Goal: Information Seeking & Learning: Check status

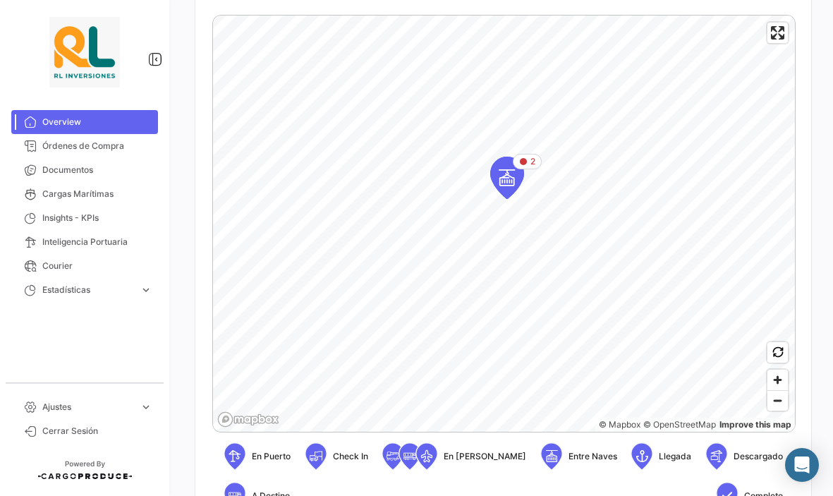
scroll to position [290, 0]
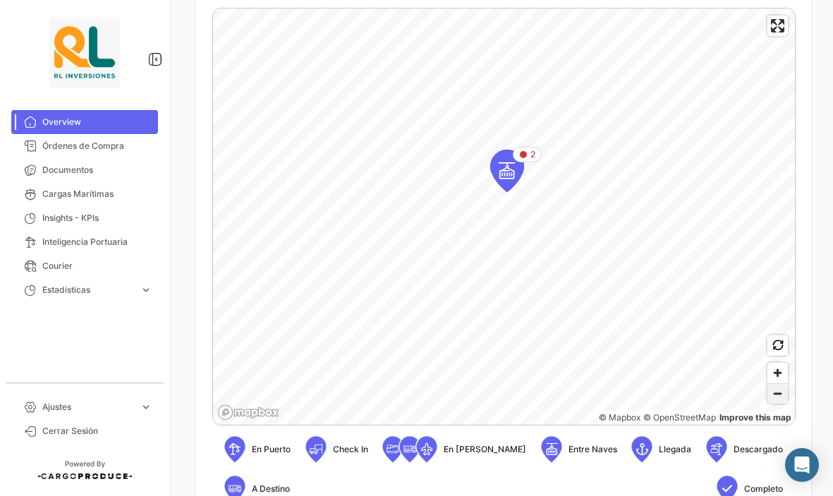
click at [774, 395] on span "Zoom out" at bounding box center [777, 393] width 20 height 20
click at [773, 395] on span "Zoom out" at bounding box center [777, 393] width 20 height 20
click at [780, 399] on span "Zoom out" at bounding box center [777, 393] width 20 height 20
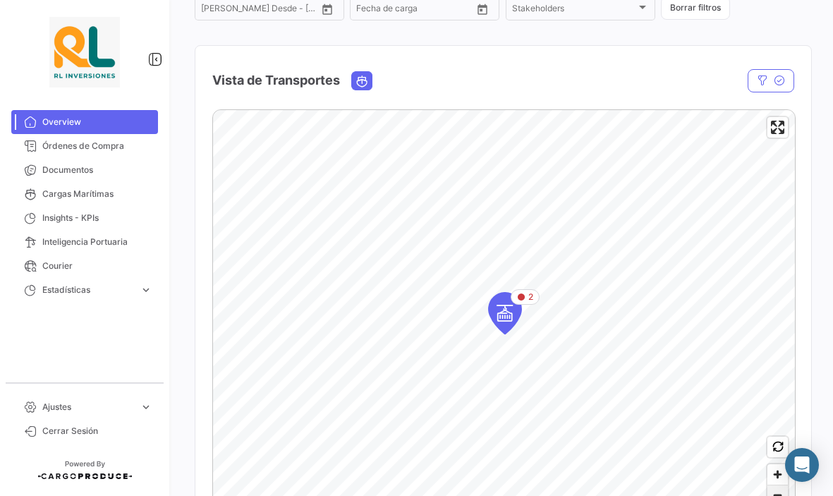
scroll to position [183, 0]
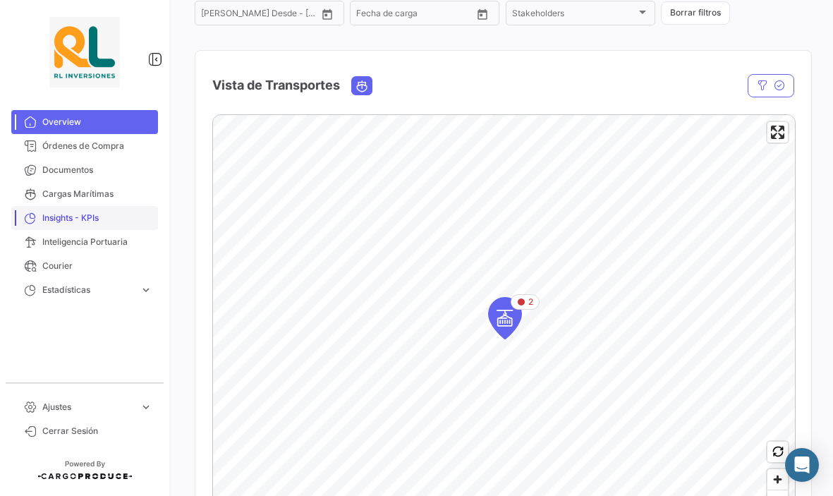
click at [55, 219] on span "Insights - KPIs" at bounding box center [97, 217] width 110 height 13
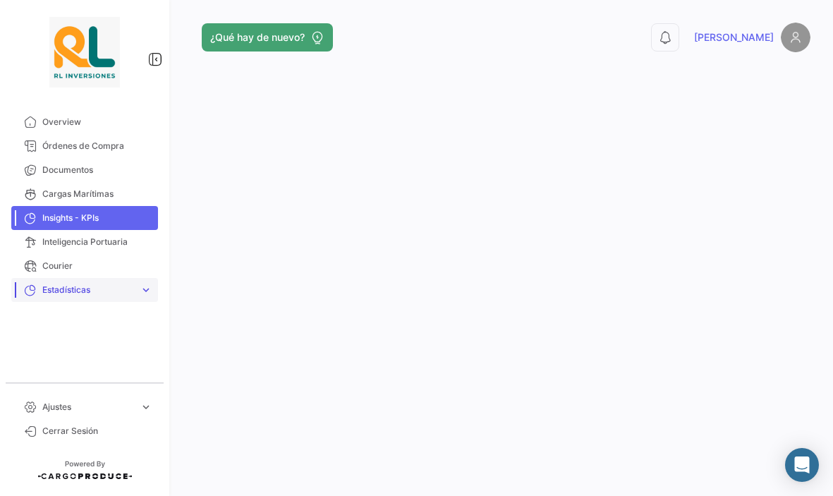
click at [58, 297] on link "Estadísticas expand_more" at bounding box center [84, 290] width 147 height 24
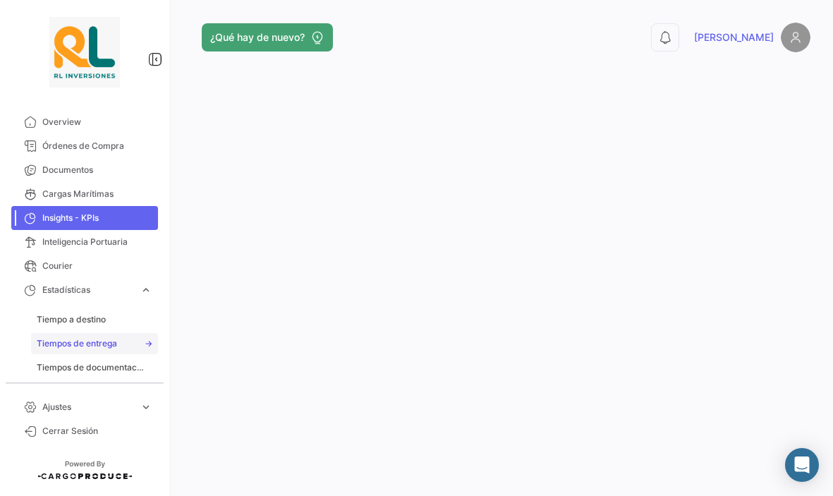
click at [75, 345] on span "Tiempos de entrega" at bounding box center [77, 343] width 80 height 13
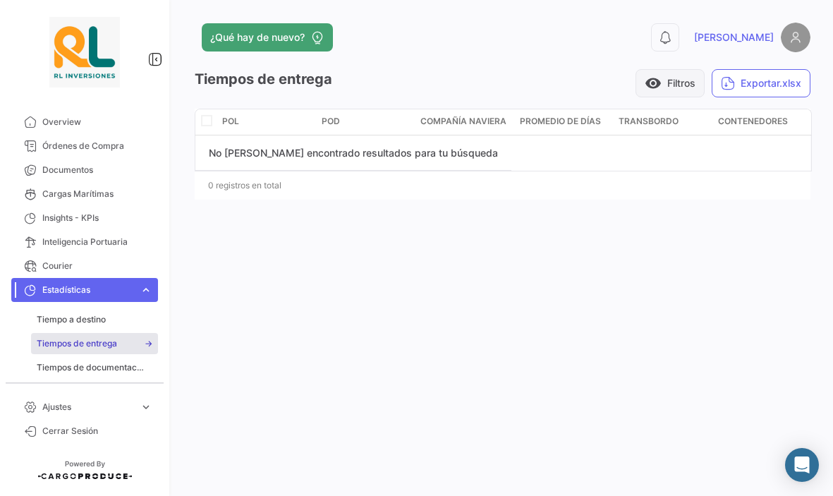
click at [673, 83] on button "visibility Filtros" at bounding box center [669, 83] width 69 height 28
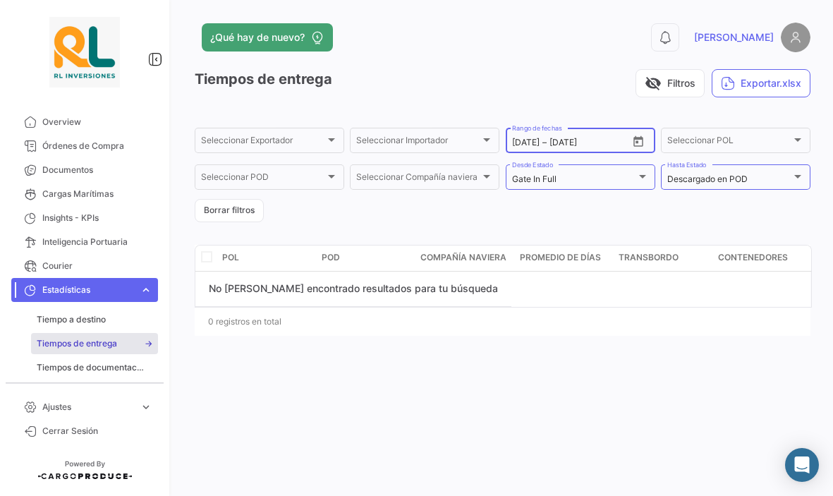
click at [643, 142] on icon "Open calendar" at bounding box center [638, 141] width 13 height 13
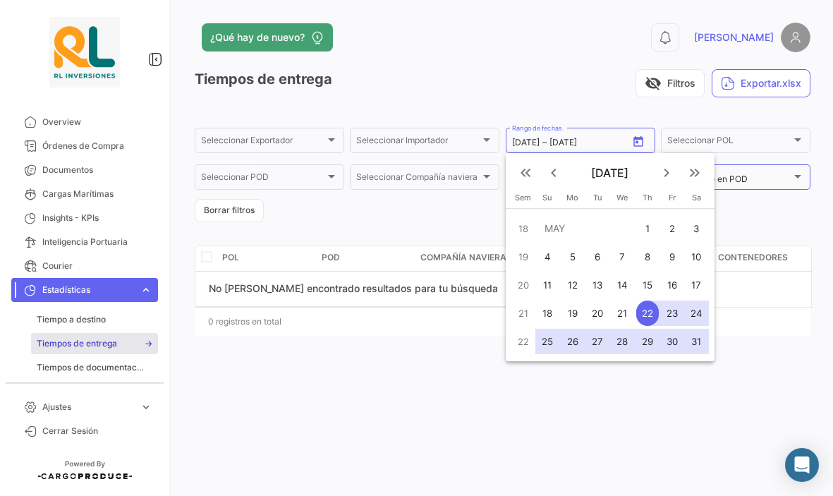
click at [524, 176] on mat-icon "keyboard_double_arrow_left" at bounding box center [525, 172] width 17 height 17
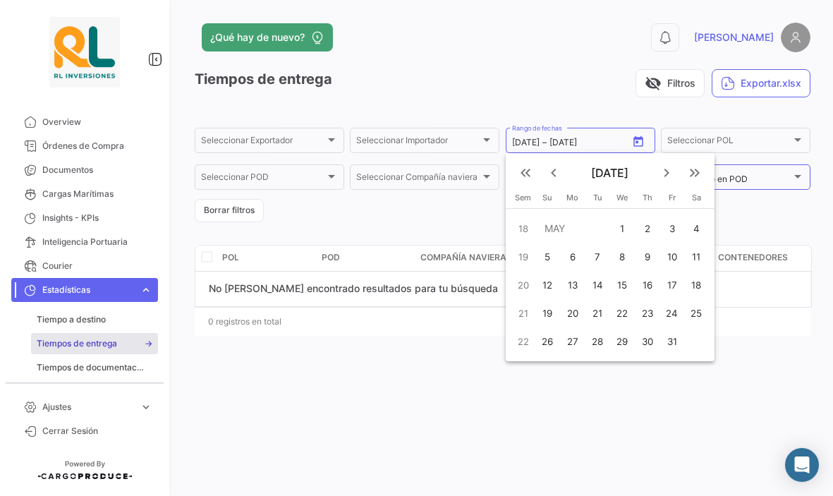
click at [620, 227] on div "1" at bounding box center [621, 228] width 23 height 25
type input "[DATE]"
click at [555, 172] on mat-icon "keyboard_arrow_left" at bounding box center [553, 172] width 17 height 17
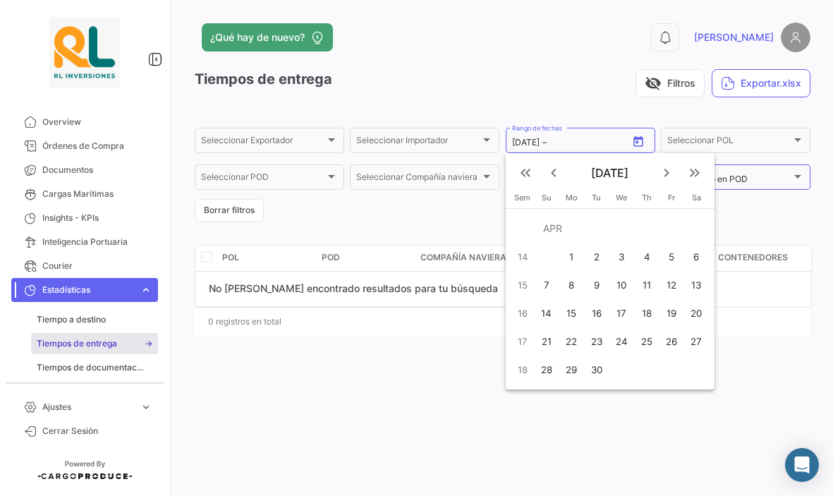
click at [579, 258] on div "1" at bounding box center [571, 256] width 23 height 25
type input "[DATE]"
click at [584, 145] on div at bounding box center [416, 248] width 833 height 496
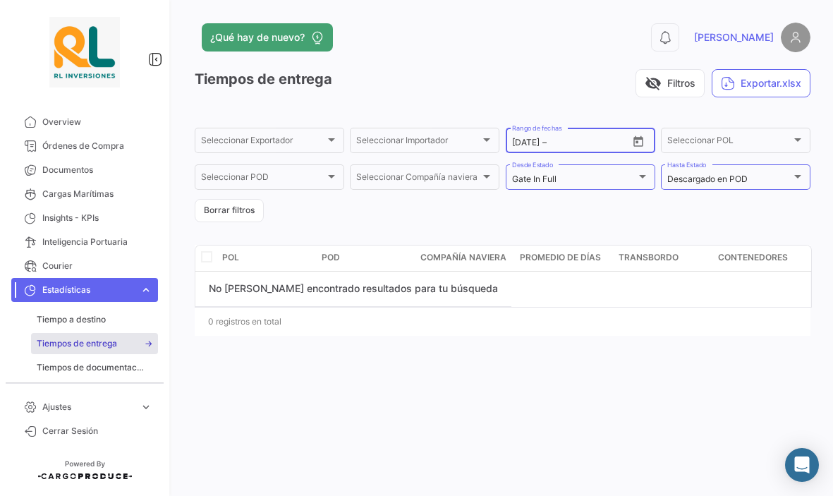
click at [565, 144] on input "text" at bounding box center [576, 142] width 55 height 10
click at [637, 141] on icon "Open calendar" at bounding box center [638, 141] width 10 height 11
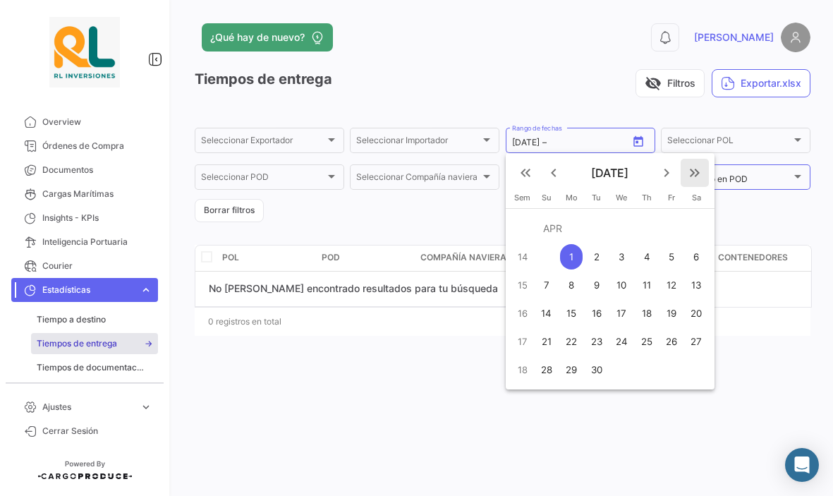
click at [688, 178] on mat-icon "keyboard_double_arrow_right" at bounding box center [694, 172] width 17 height 17
click at [672, 176] on mat-icon "keyboard_arrow_right" at bounding box center [666, 172] width 17 height 17
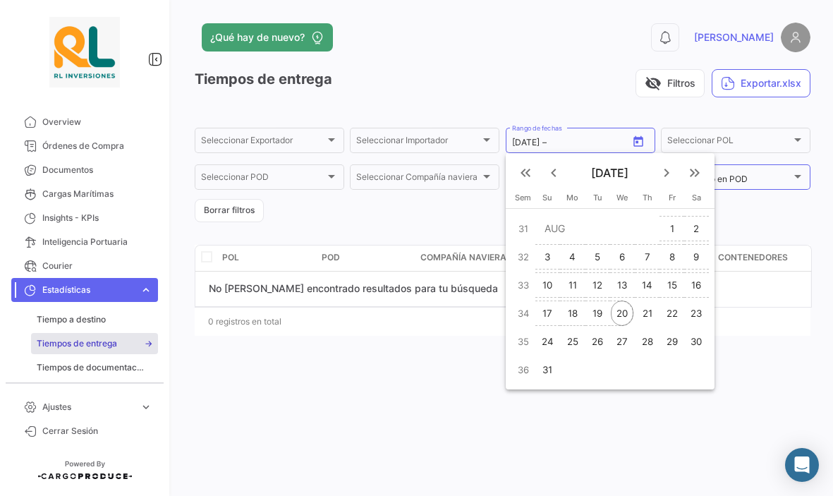
click at [624, 311] on div "20" at bounding box center [621, 312] width 23 height 25
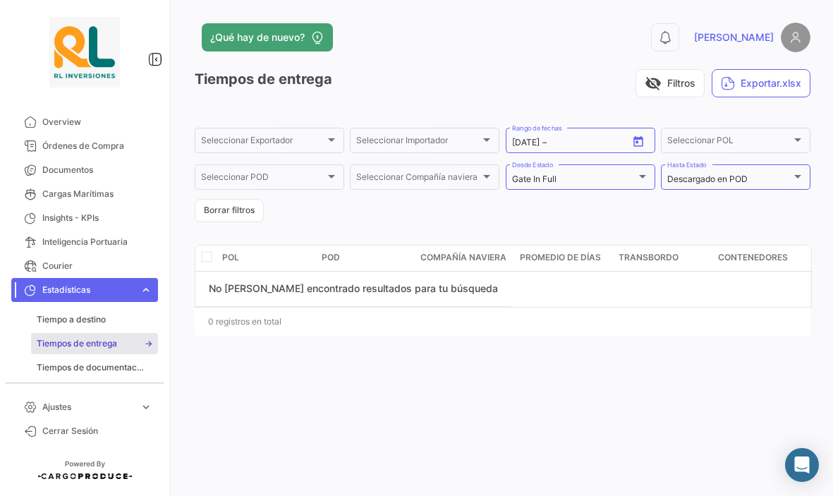
type input "[DATE]"
